Goal: Navigation & Orientation: Find specific page/section

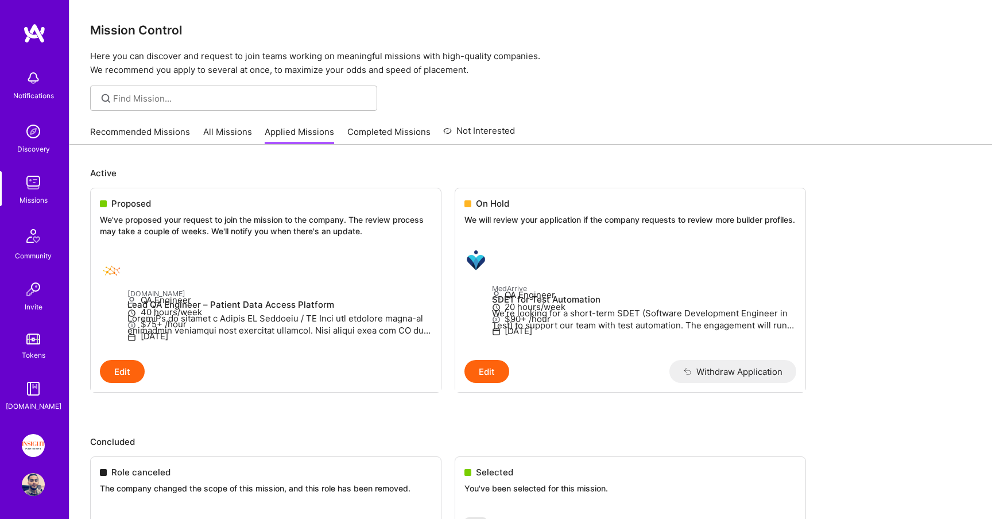
click at [153, 133] on link "Recommended Missions" at bounding box center [140, 135] width 100 height 19
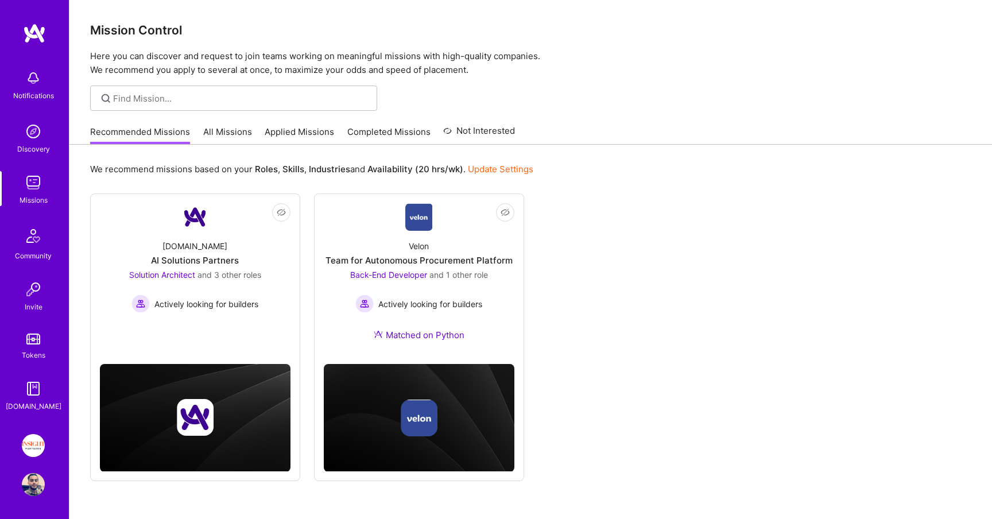
click at [228, 131] on link "All Missions" at bounding box center [227, 135] width 49 height 19
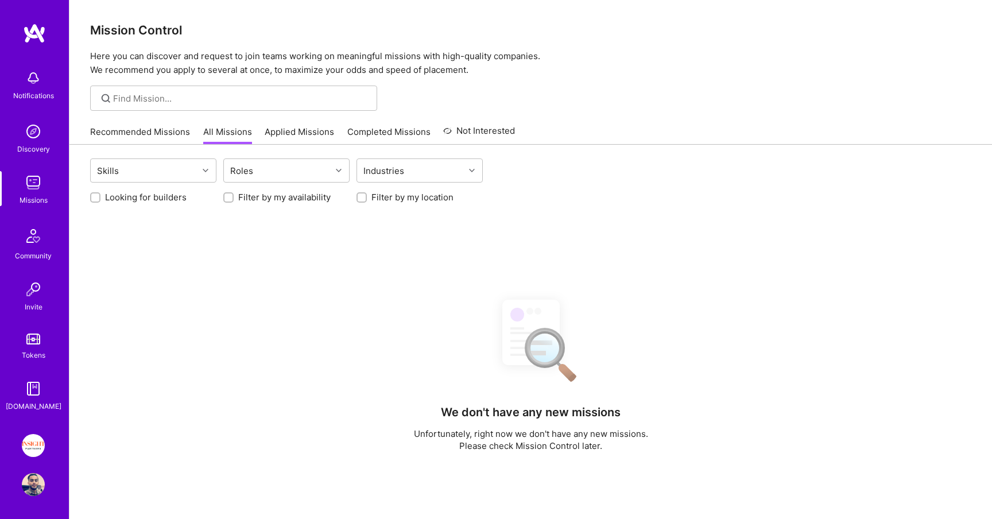
click at [299, 131] on link "Applied Missions" at bounding box center [299, 135] width 69 height 19
